Goal: Information Seeking & Learning: Find specific fact

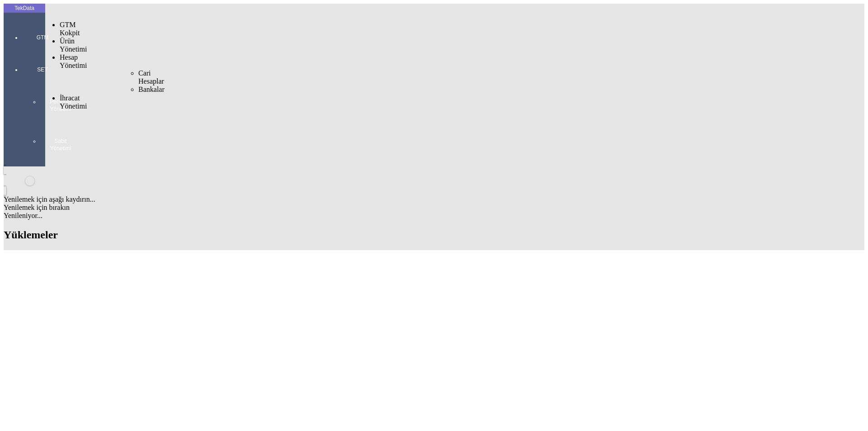
click at [72, 53] on span "Hesap Yönetimi" at bounding box center [73, 61] width 27 height 16
click at [138, 53] on span "Ürünler ve Hizmetler" at bounding box center [152, 65] width 29 height 24
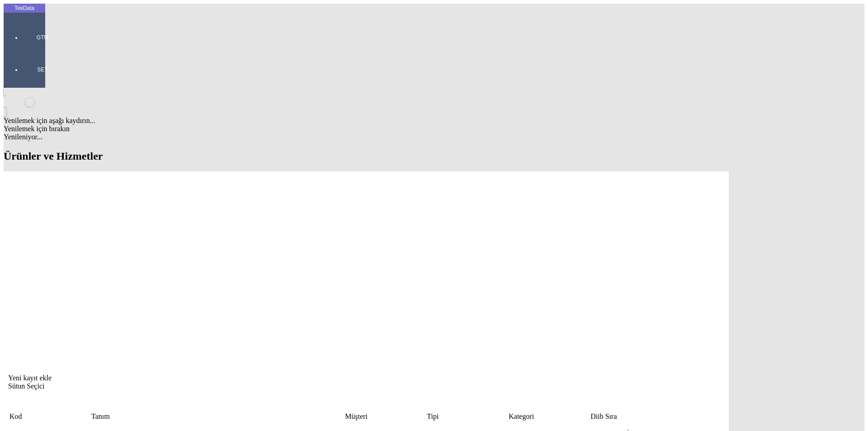
type input "kaplama"
type input "2465"
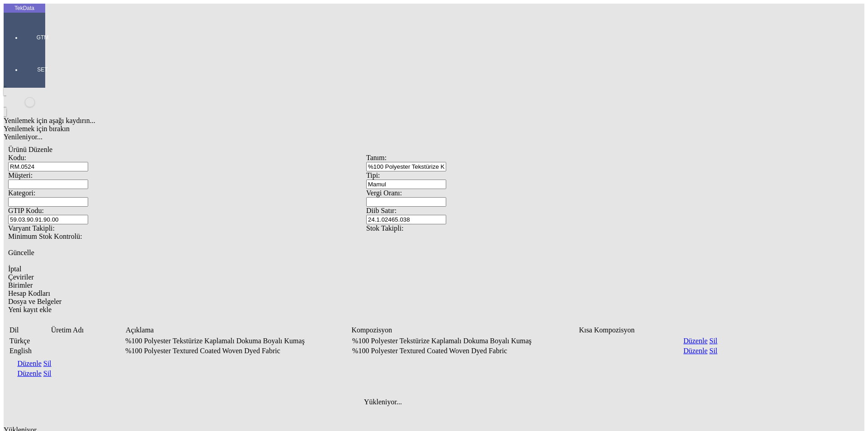
drag, startPoint x: 653, startPoint y: 48, endPoint x: 476, endPoint y: 38, distance: 177.0
click at [476, 154] on div "Kodu: RM.0524 Tanım: %100 Polyester Tekstürize Kaplamalı Dokuma Boyalı Kumaş Mü…" at bounding box center [366, 288] width 716 height 268
drag, startPoint x: 179, startPoint y: 100, endPoint x: 111, endPoint y: 100, distance: 67.3
click at [111, 215] on div "59.03.90.91.90.00" at bounding box center [187, 219] width 358 height 9
drag, startPoint x: 540, startPoint y: 101, endPoint x: 475, endPoint y: 94, distance: 65.1
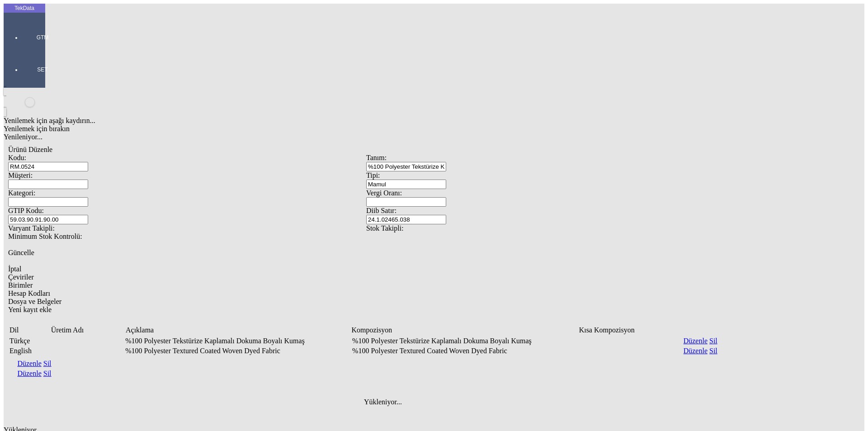
click at [475, 207] on div "Diib Satır: 24.1.02465.038" at bounding box center [545, 216] width 358 height 18
